Goal: Transaction & Acquisition: Subscribe to service/newsletter

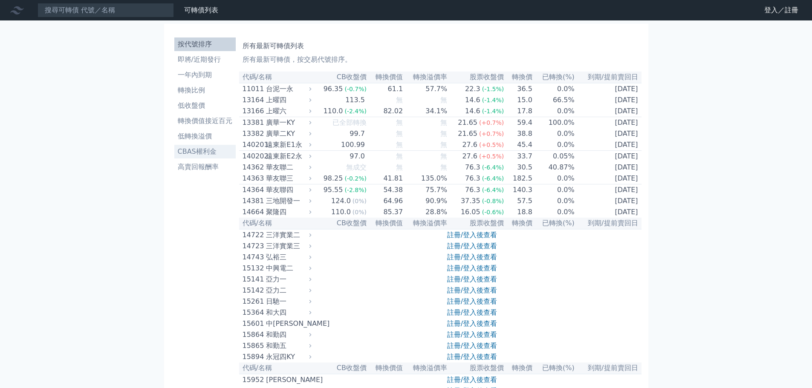
click at [217, 151] on li "CBAS權利金" at bounding box center [204, 152] width 61 height 10
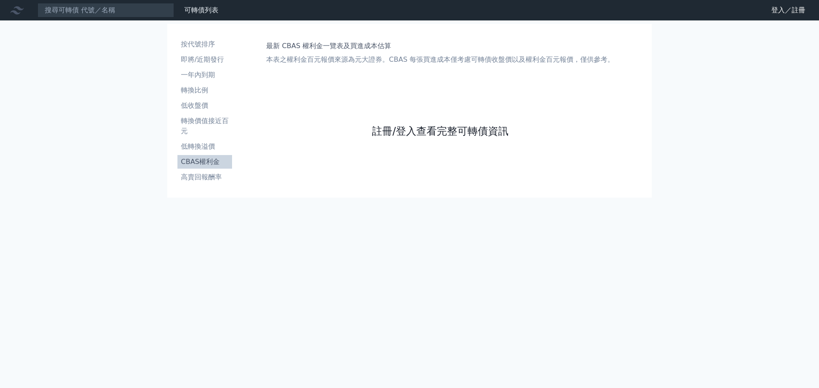
drag, startPoint x: 397, startPoint y: 140, endPoint x: 401, endPoint y: 138, distance: 4.8
click at [399, 140] on div "註冊/登入查看完整可轉債資訊" at bounding box center [440, 131] width 136 height 113
click at [401, 138] on link "註冊/登入查看完整可轉債資訊" at bounding box center [440, 132] width 136 height 14
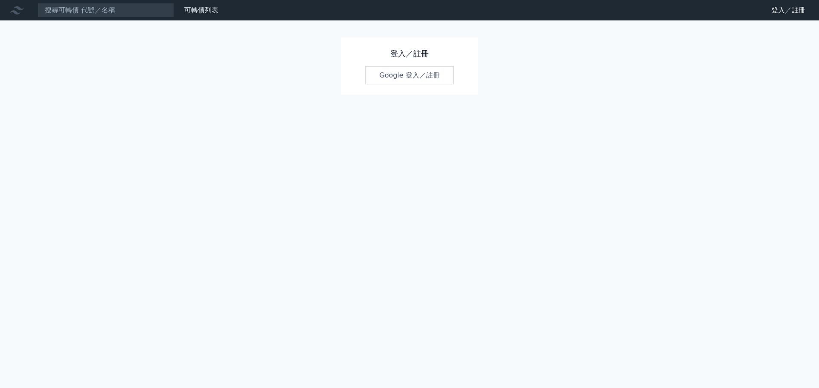
click at [395, 78] on link "Google 登入／註冊" at bounding box center [409, 76] width 89 height 18
